Goal: Navigation & Orientation: Find specific page/section

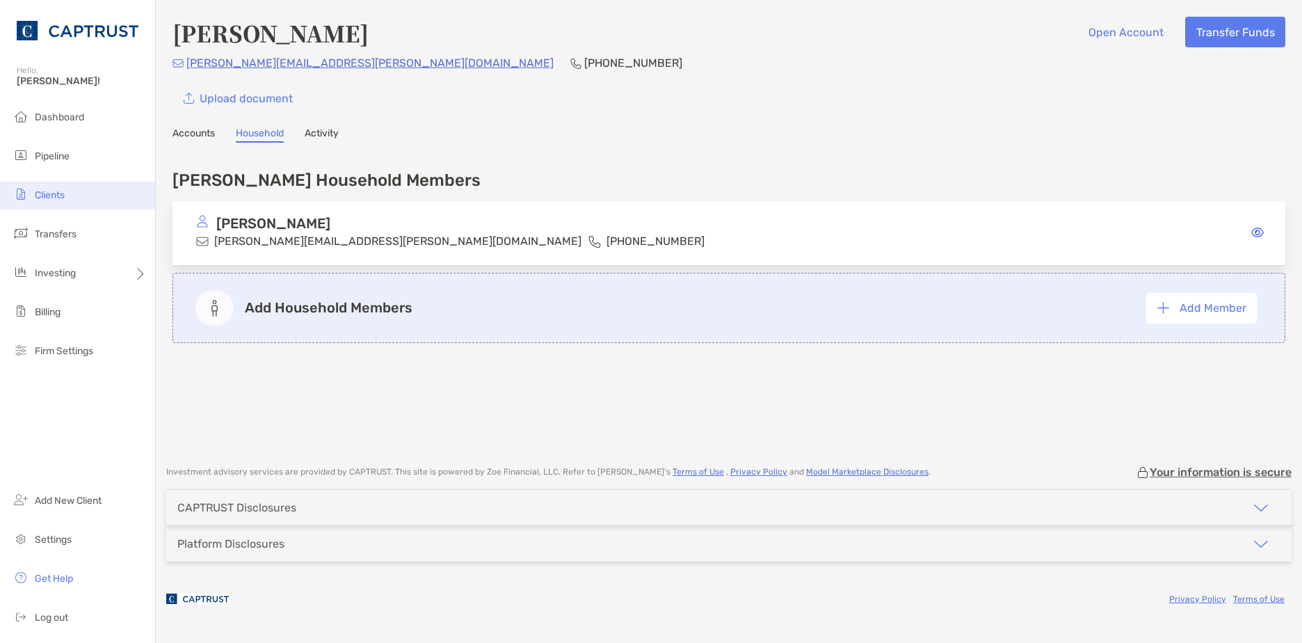
click at [53, 199] on span "Clients" at bounding box center [50, 195] width 30 height 12
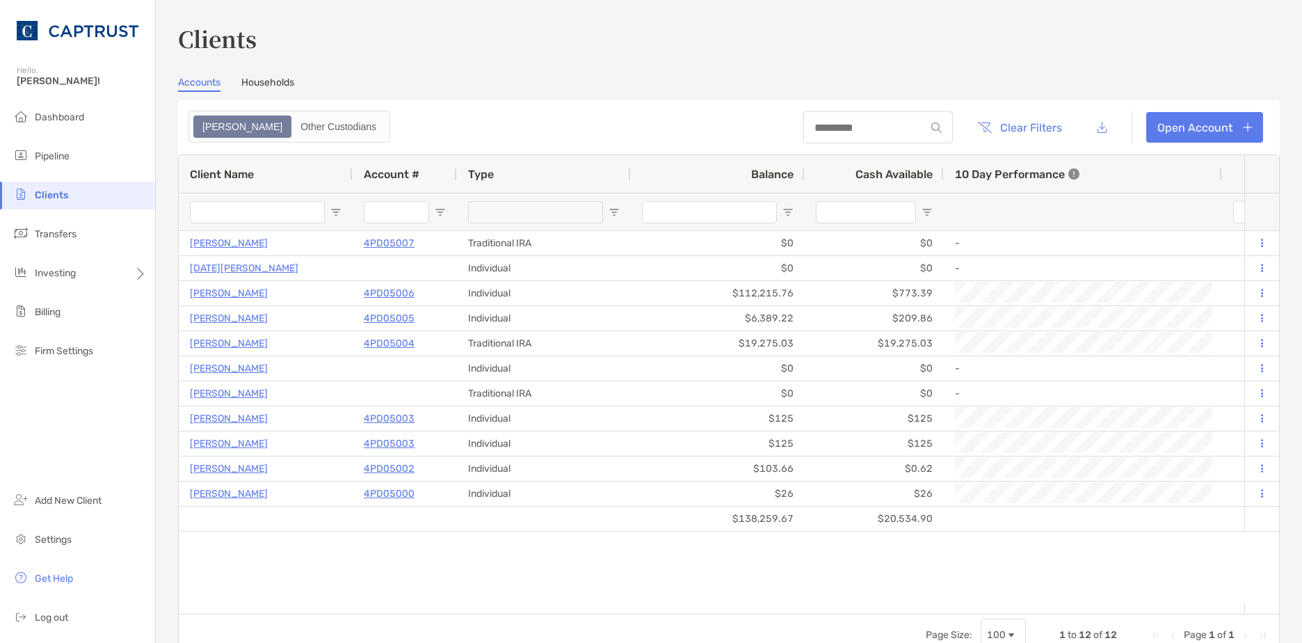
click at [267, 78] on link "Households" at bounding box center [267, 84] width 53 height 15
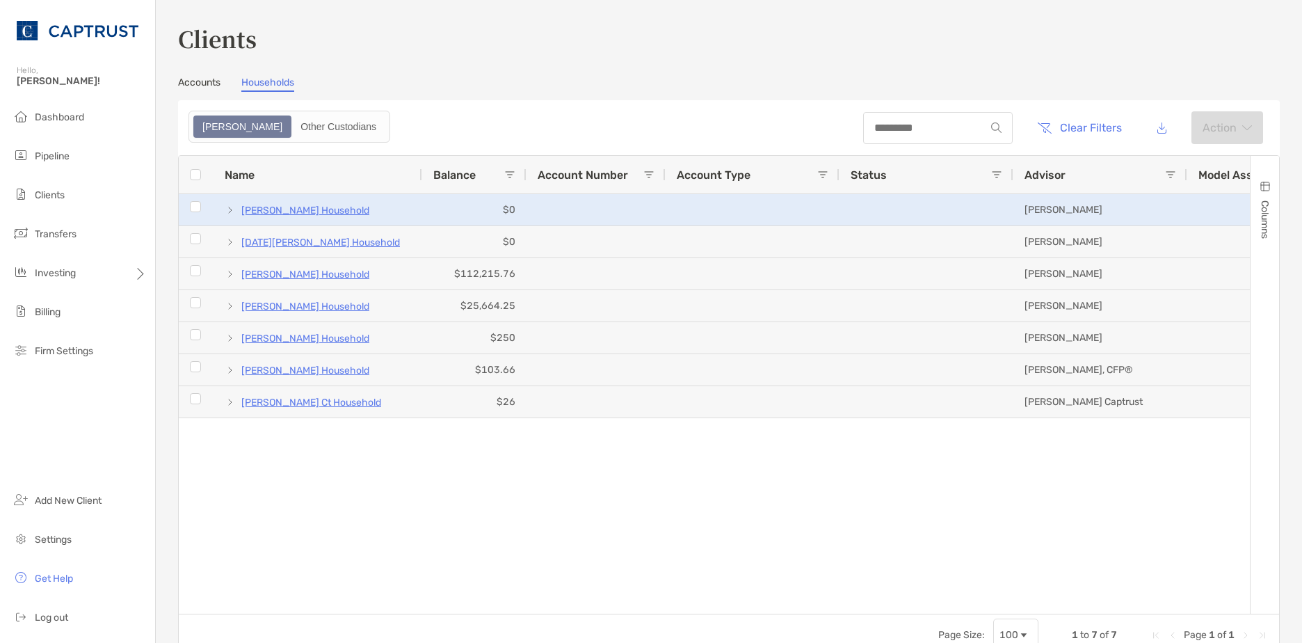
click at [289, 211] on p "[PERSON_NAME] Household" at bounding box center [305, 210] width 128 height 17
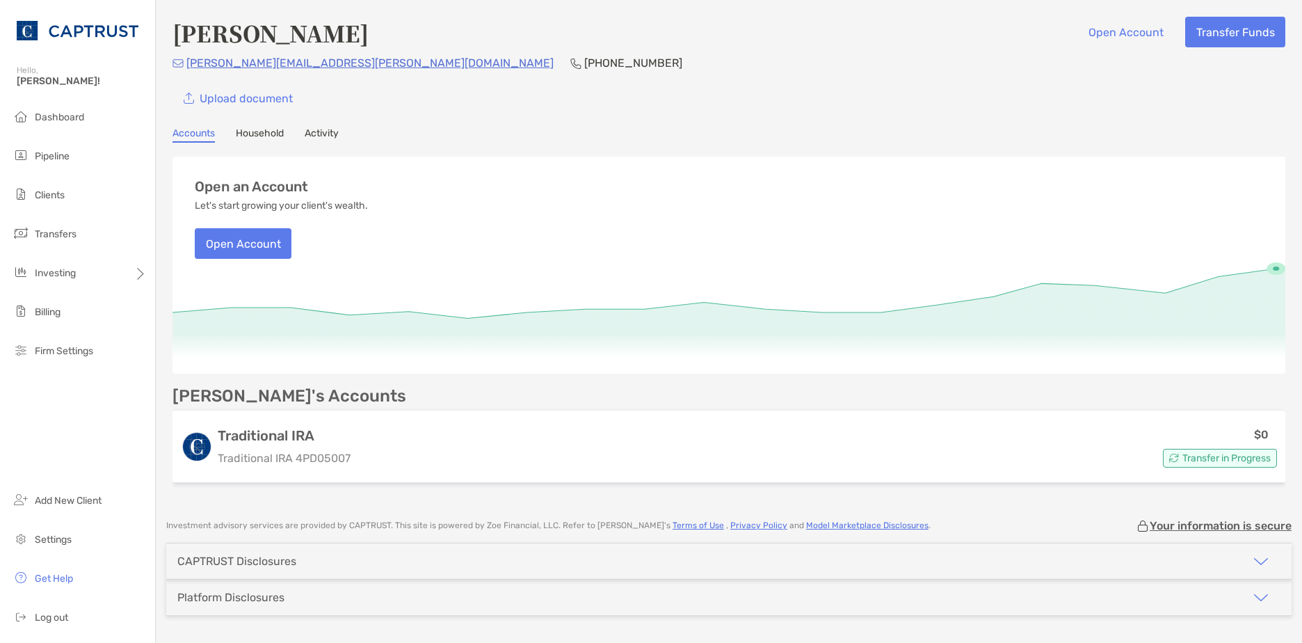
click at [259, 134] on link "Household" at bounding box center [260, 134] width 48 height 15
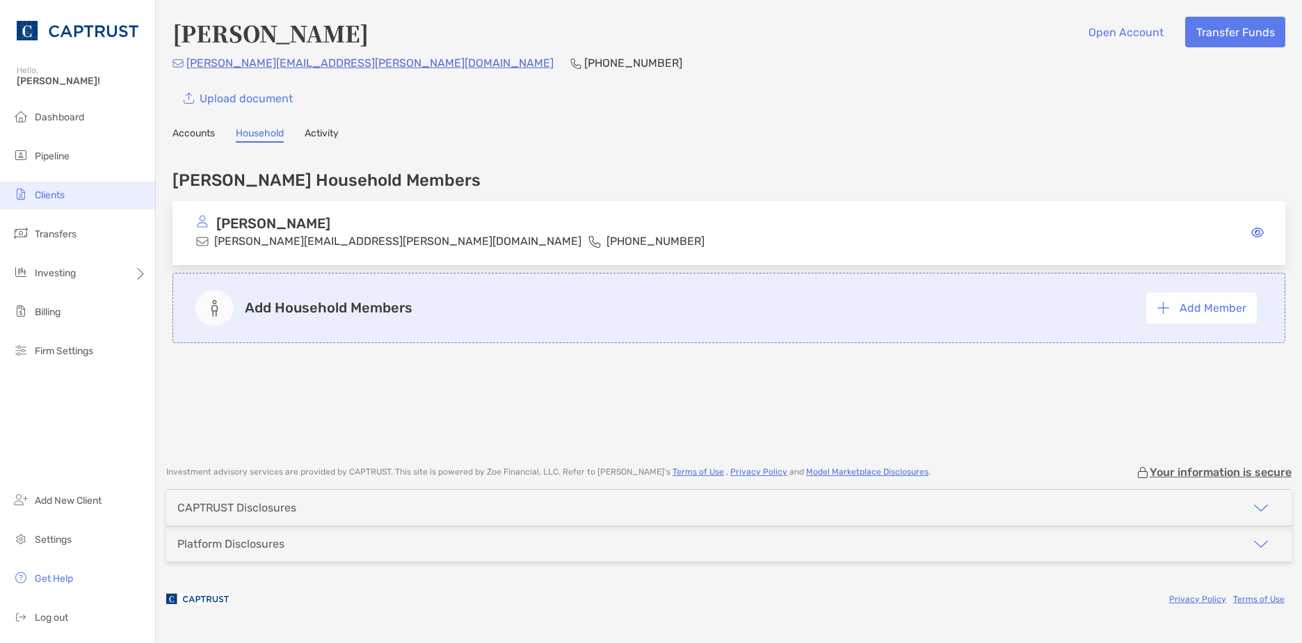
click at [61, 196] on span "Clients" at bounding box center [50, 195] width 30 height 12
